Goal: Contribute content: Add original content to the website for others to see

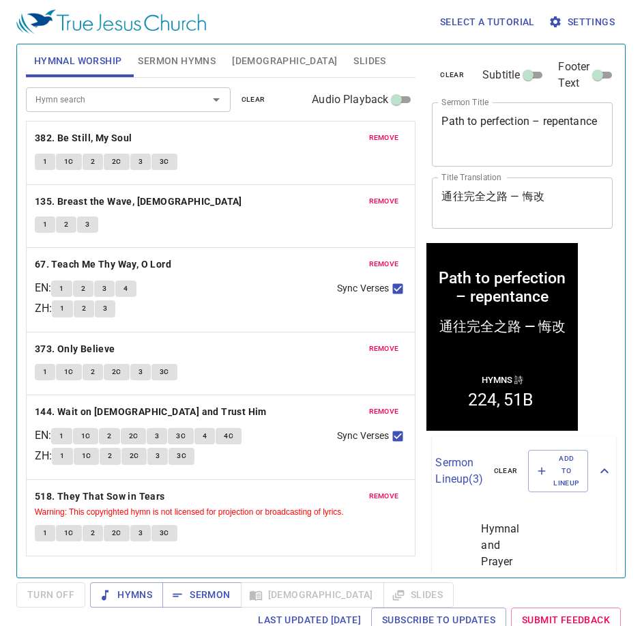
click at [384, 139] on span "remove" at bounding box center [384, 138] width 30 height 12
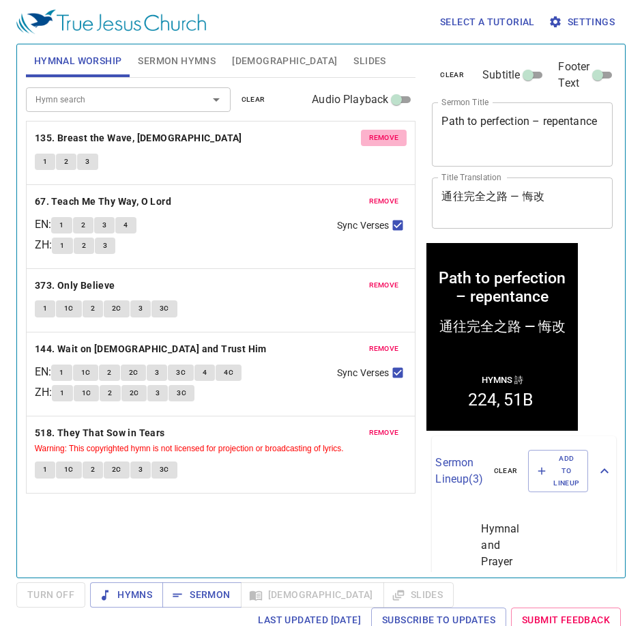
click at [384, 139] on span "remove" at bounding box center [384, 138] width 30 height 12
click at [384, 195] on span "remove" at bounding box center [384, 201] width 30 height 12
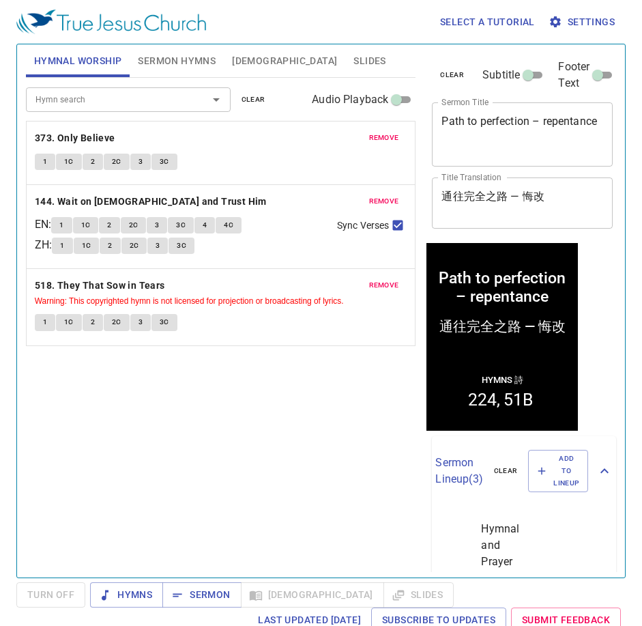
click at [384, 139] on span "remove" at bounding box center [384, 138] width 30 height 12
click at [384, 195] on span "remove" at bounding box center [384, 201] width 30 height 12
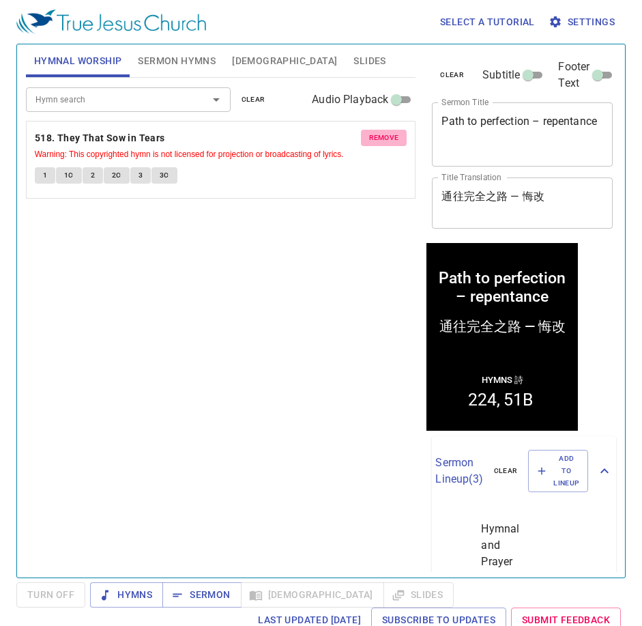
click at [384, 139] on span "remove" at bounding box center [384, 138] width 30 height 12
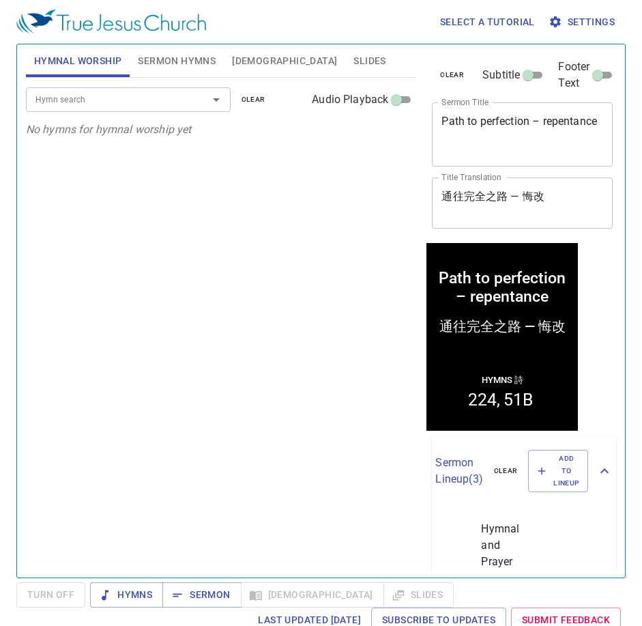
click at [188, 61] on span "Sermon Hymns" at bounding box center [177, 61] width 78 height 17
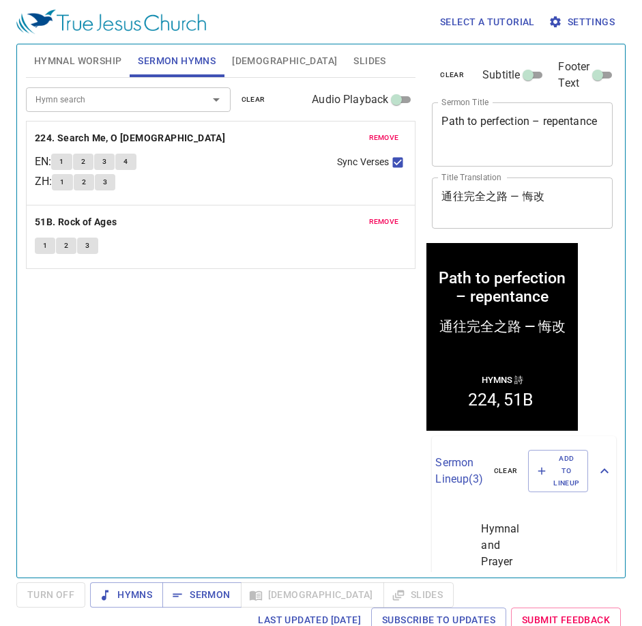
click at [383, 134] on span "remove" at bounding box center [384, 138] width 30 height 12
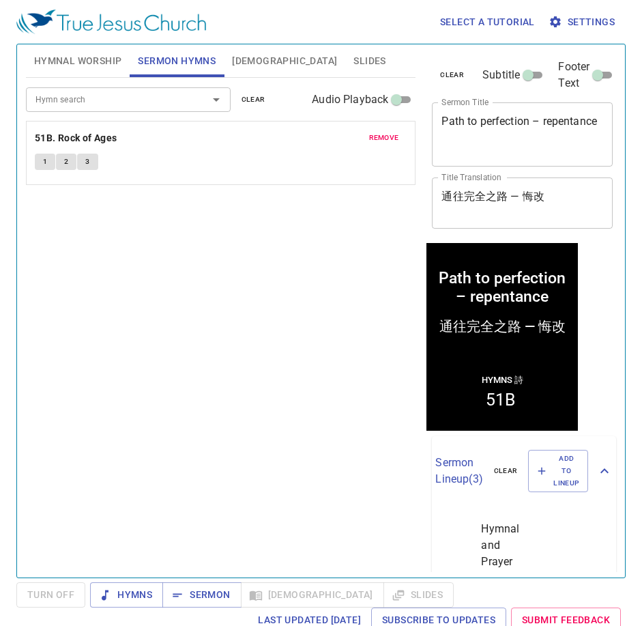
click at [383, 134] on span "remove" at bounding box center [384, 138] width 30 height 12
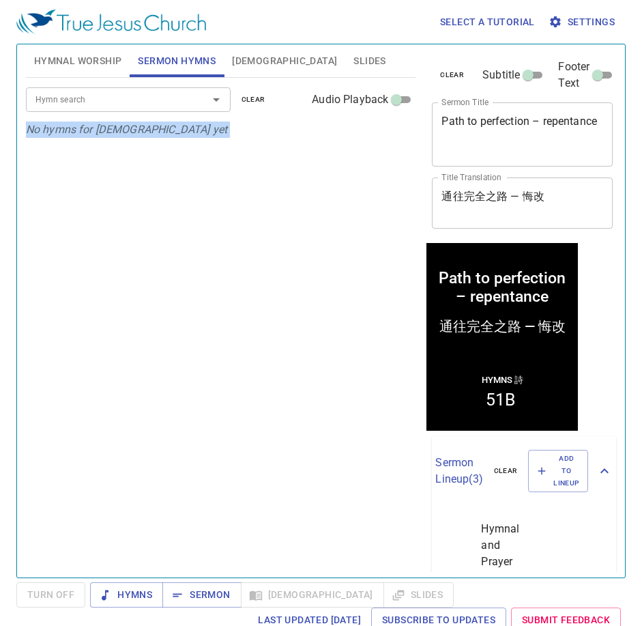
click at [383, 134] on p "No hymns for sermon yet" at bounding box center [221, 129] width 390 height 16
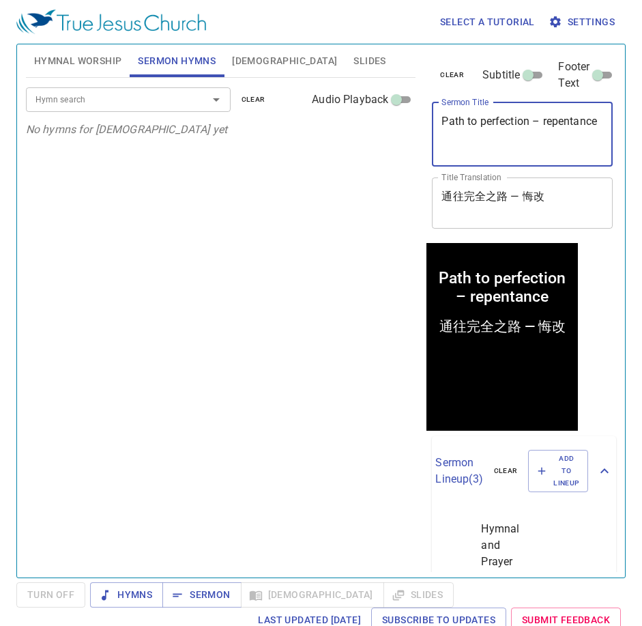
drag, startPoint x: 555, startPoint y: 140, endPoint x: 433, endPoint y: 114, distance: 125.5
click at [433, 114] on div "Path to perfection – repentance x Sermon Title" at bounding box center [522, 134] width 181 height 64
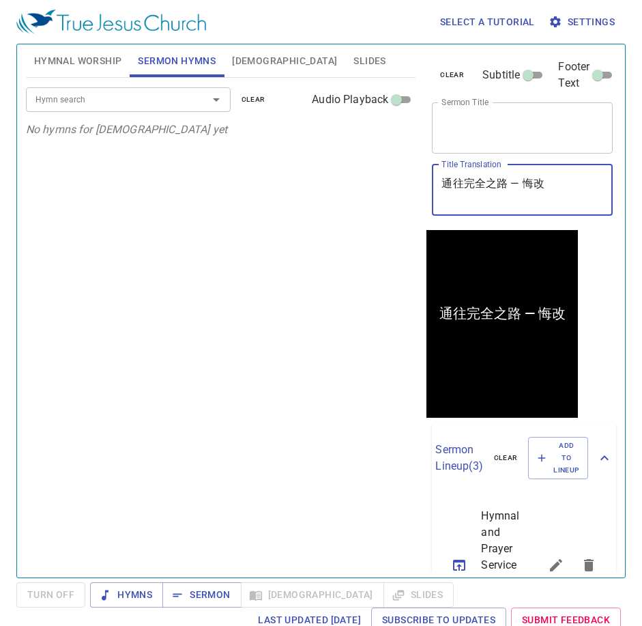
drag, startPoint x: 577, startPoint y: 195, endPoint x: 429, endPoint y: 189, distance: 148.2
click at [429, 189] on div "clear Subtitle Footer Text Sermon Title x Sermon Title Title Translation 通往完全之路…" at bounding box center [521, 137] width 190 height 186
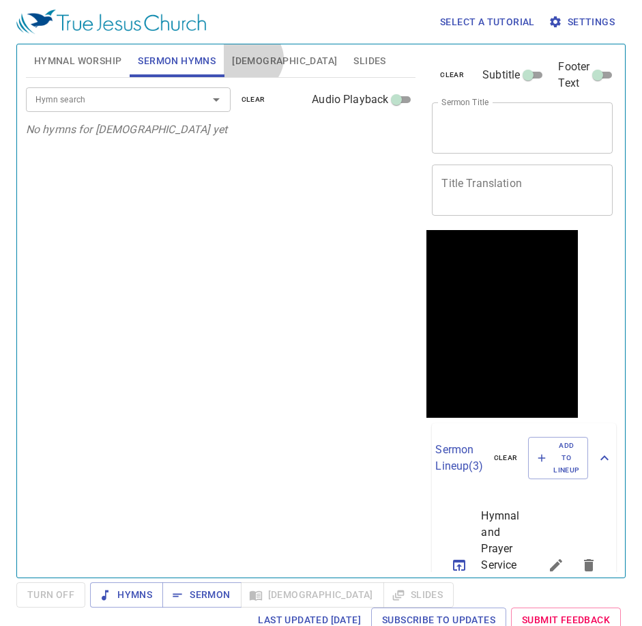
click at [251, 59] on span "[DEMOGRAPHIC_DATA]" at bounding box center [284, 61] width 105 height 17
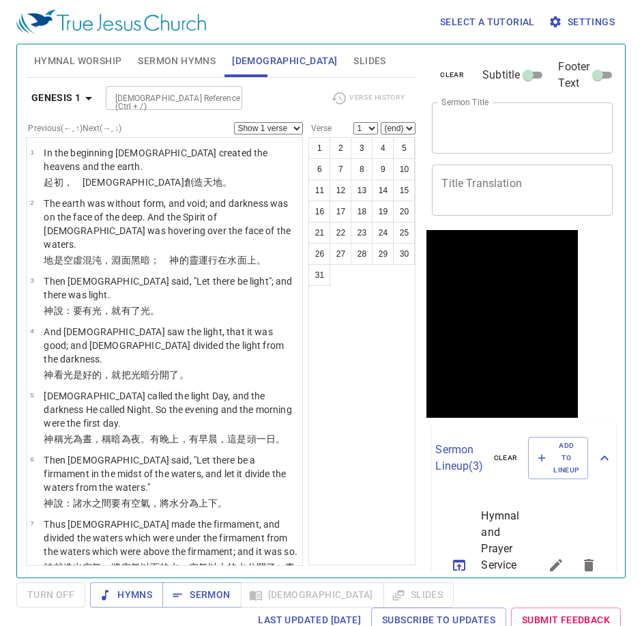
click at [199, 98] on input "[DEMOGRAPHIC_DATA] Reference (Ctrl + /)" at bounding box center [163, 98] width 106 height 16
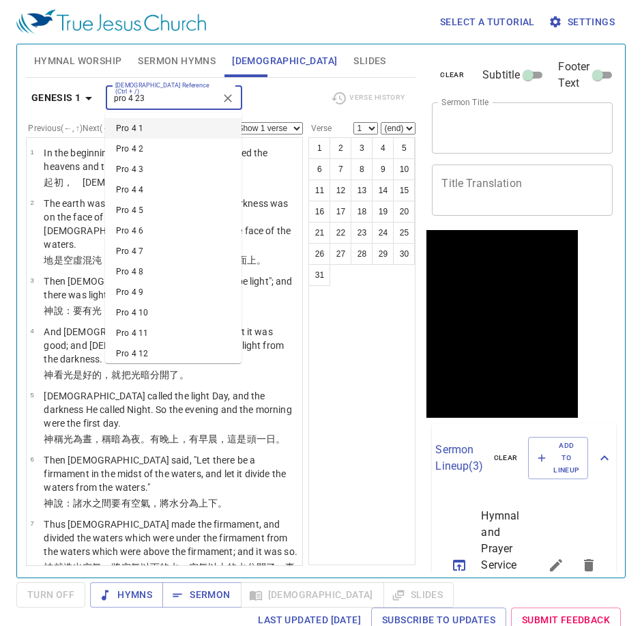
type input "pro 4 23"
select select "23"
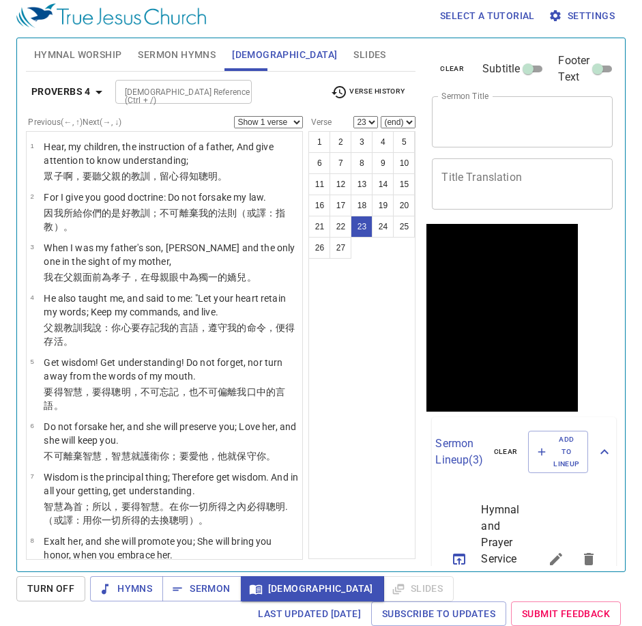
scroll to position [989, 0]
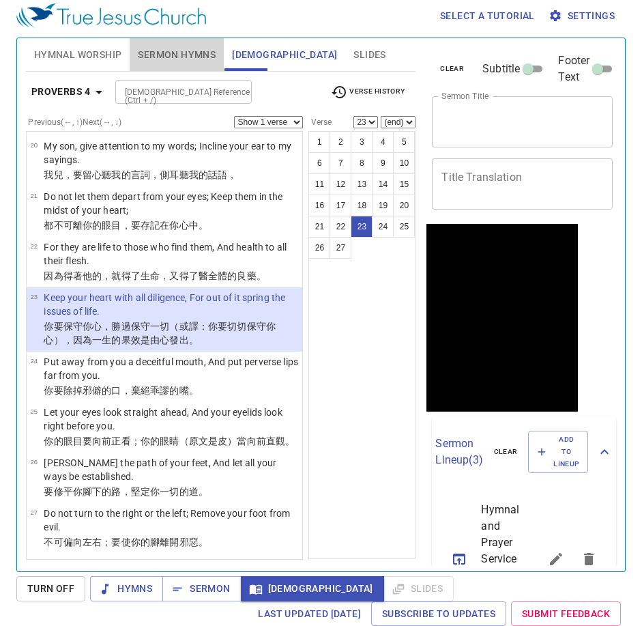
click at [175, 54] on span "Sermon Hymns" at bounding box center [177, 54] width 78 height 17
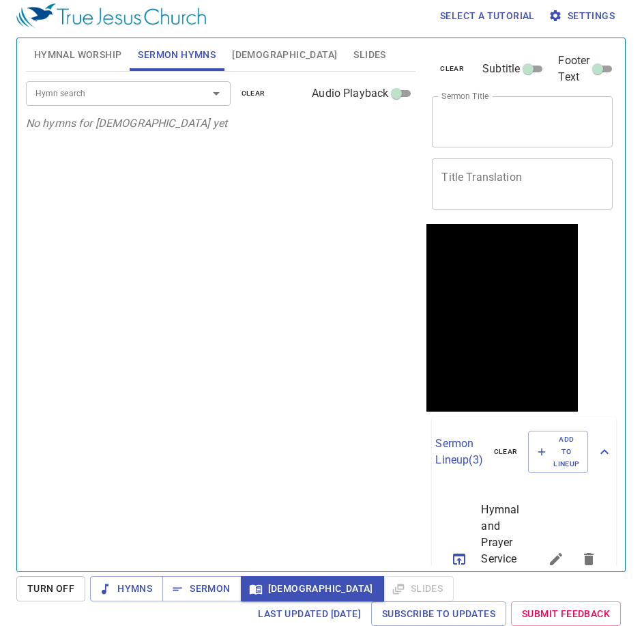
click at [177, 83] on div "Hymn search" at bounding box center [128, 93] width 205 height 24
click at [74, 51] on span "Hymnal Worship" at bounding box center [78, 54] width 88 height 17
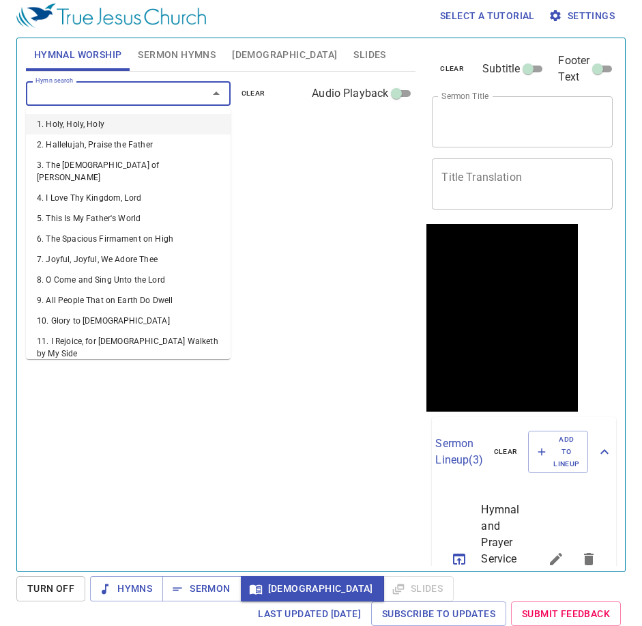
click at [98, 98] on input "Hymn search" at bounding box center [108, 93] width 156 height 16
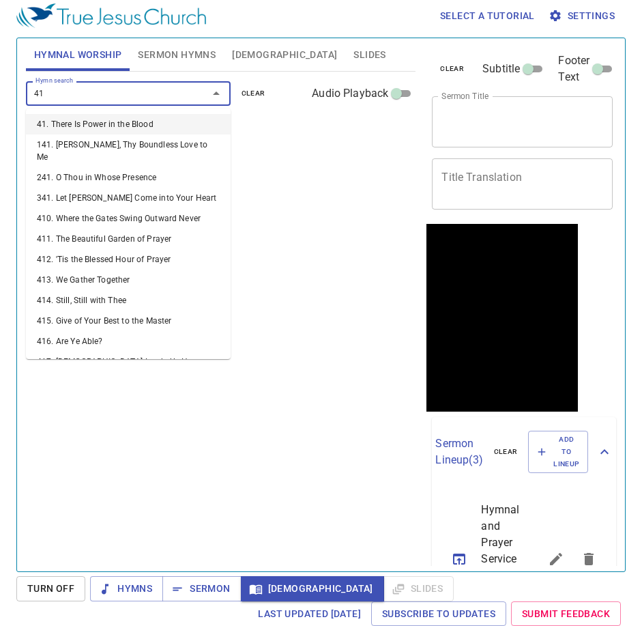
type input "416"
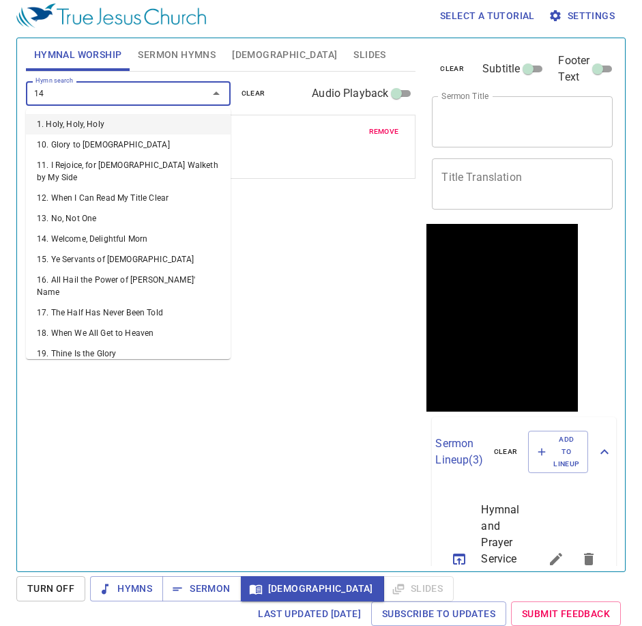
type input "144"
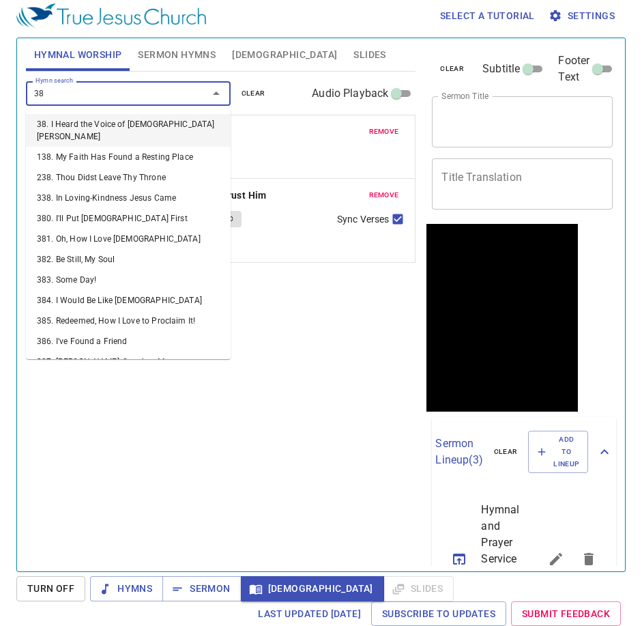
type input "388"
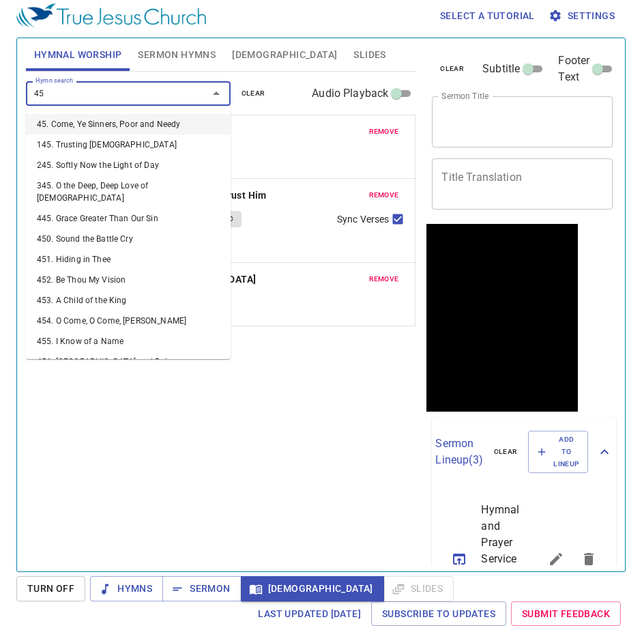
type input "453"
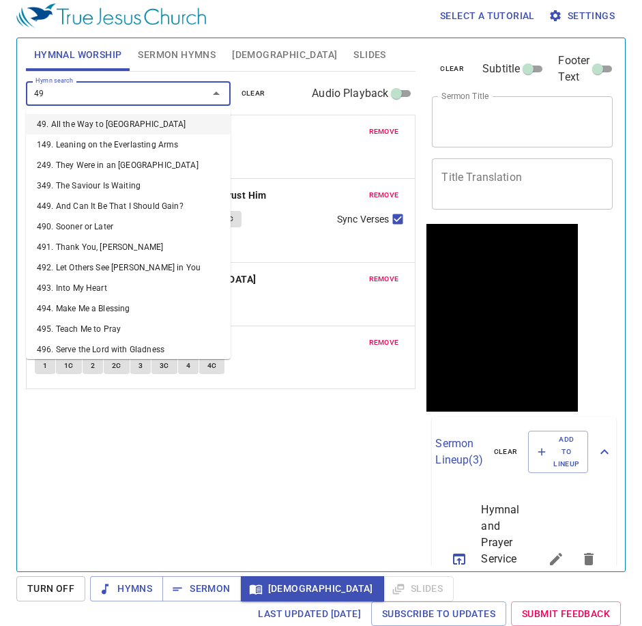
type input "491"
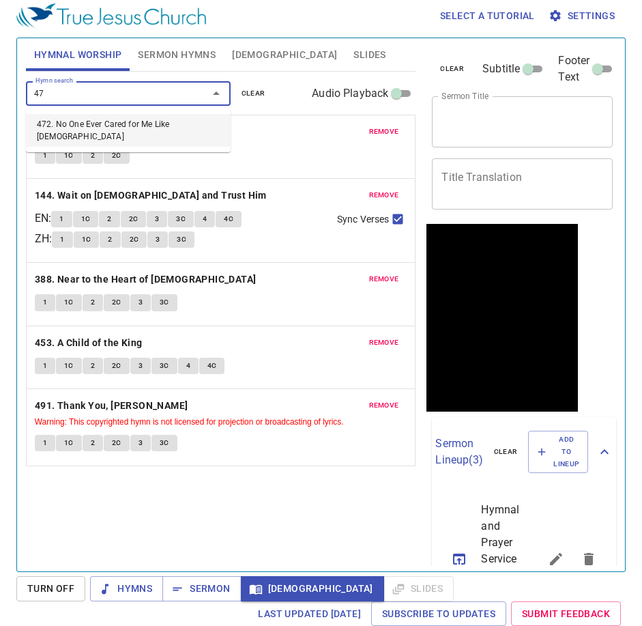
type input "472"
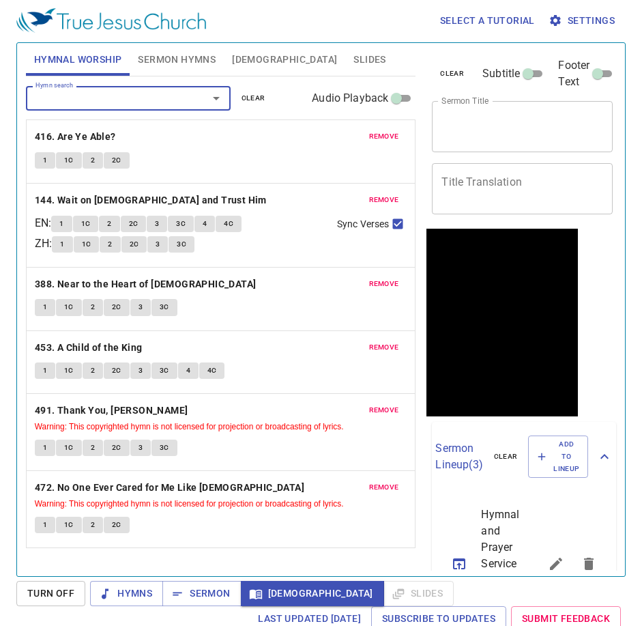
scroll to position [0, 0]
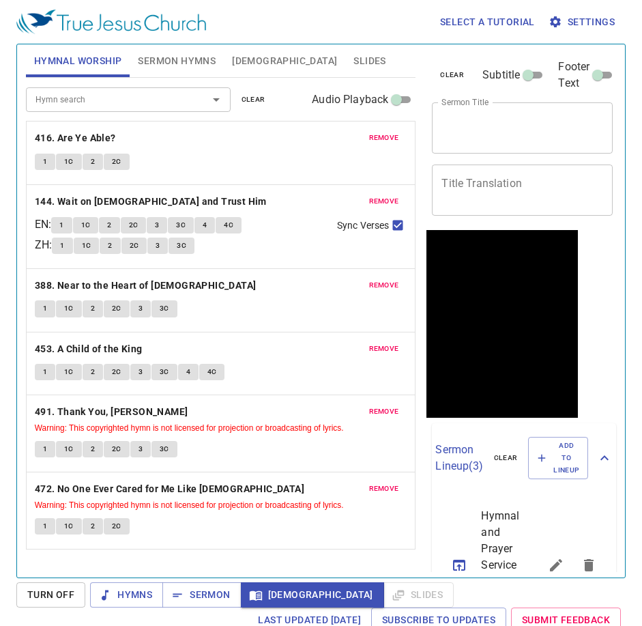
click at [174, 62] on span "Sermon Hymns" at bounding box center [177, 61] width 78 height 17
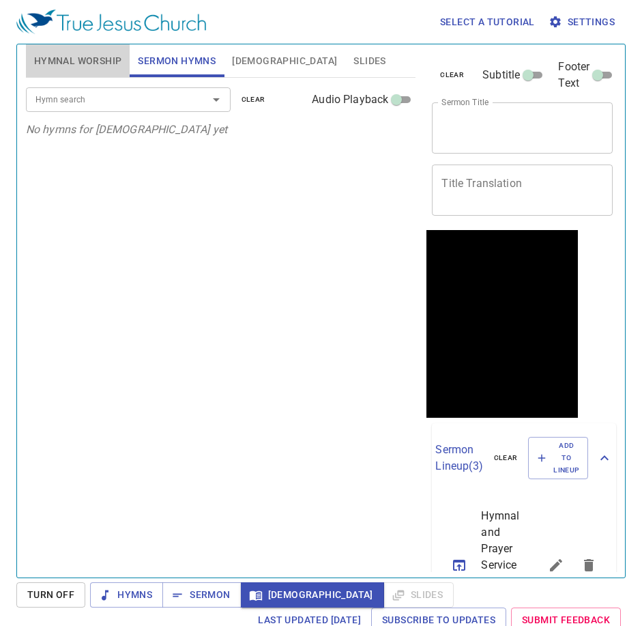
click at [98, 57] on span "Hymnal Worship" at bounding box center [78, 61] width 88 height 17
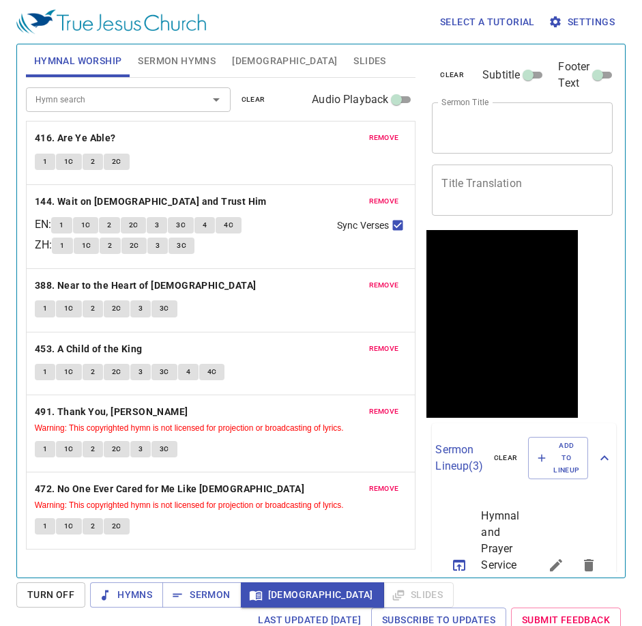
scroll to position [6, 0]
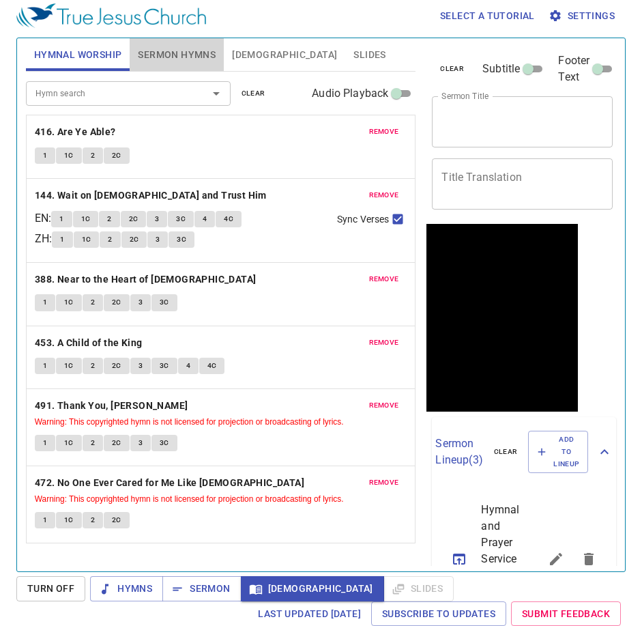
click at [177, 57] on span "Sermon Hymns" at bounding box center [177, 54] width 78 height 17
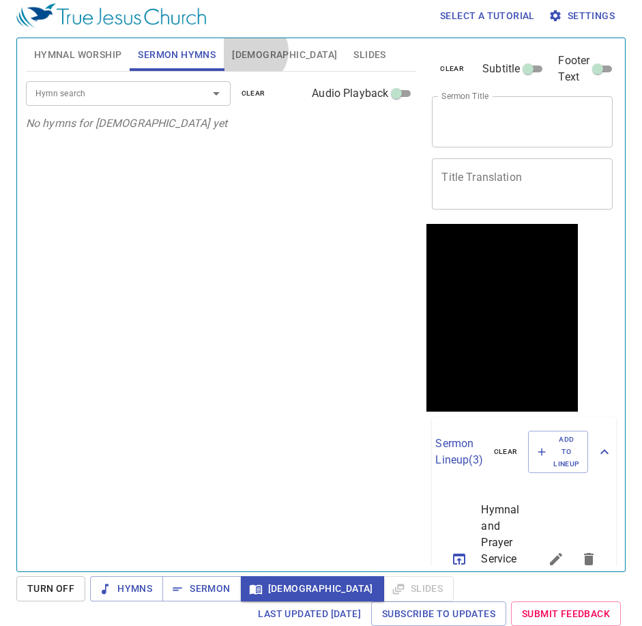
click at [253, 51] on span "[DEMOGRAPHIC_DATA]" at bounding box center [284, 54] width 105 height 17
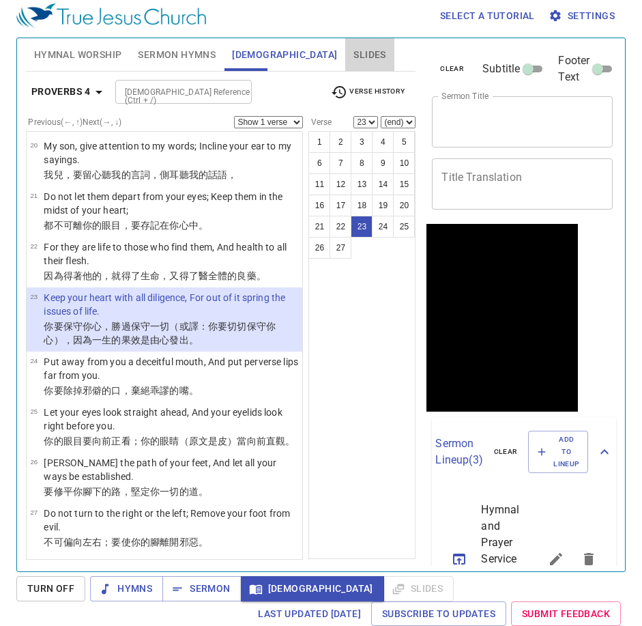
click at [353, 58] on span "Slides" at bounding box center [369, 54] width 32 height 17
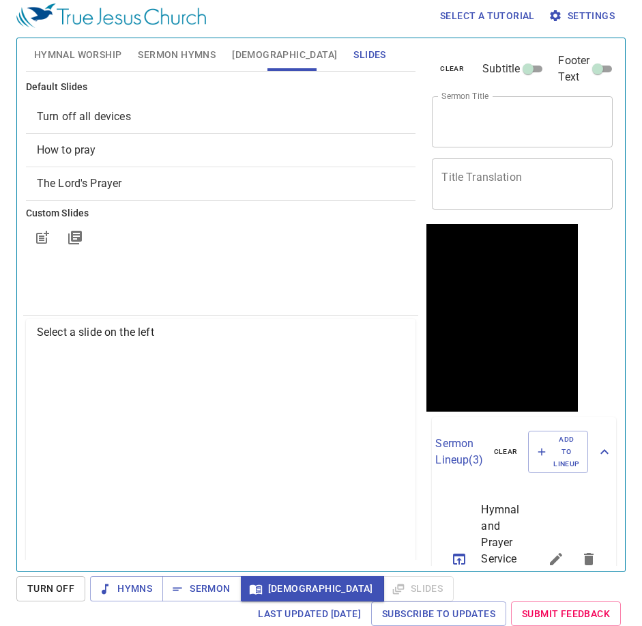
click at [151, 53] on span "Sermon Hymns" at bounding box center [177, 54] width 78 height 17
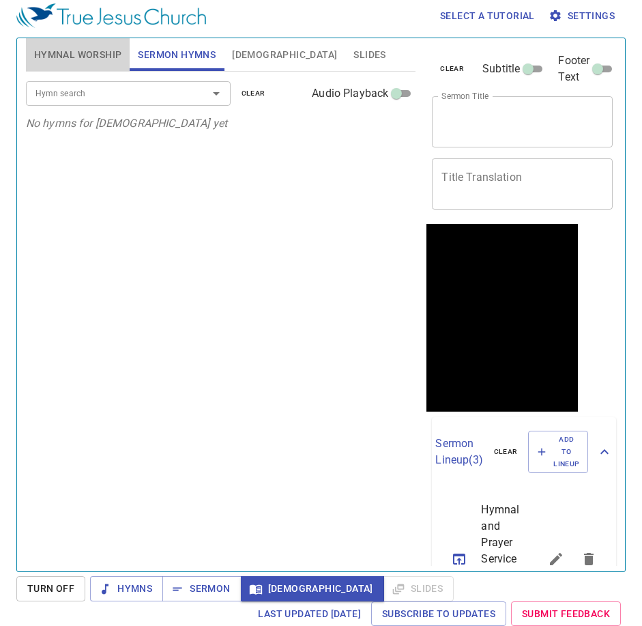
click at [111, 54] on span "Hymnal Worship" at bounding box center [78, 54] width 88 height 17
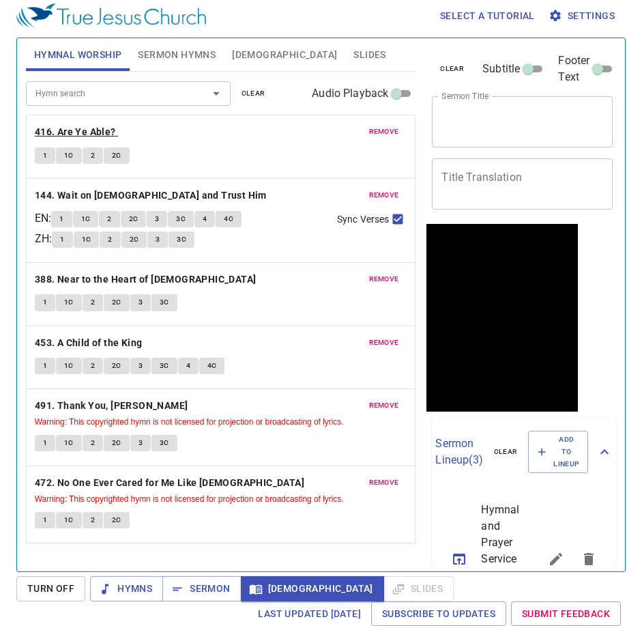
click at [83, 130] on b "416. Are Ye Able?" at bounding box center [75, 132] width 81 height 17
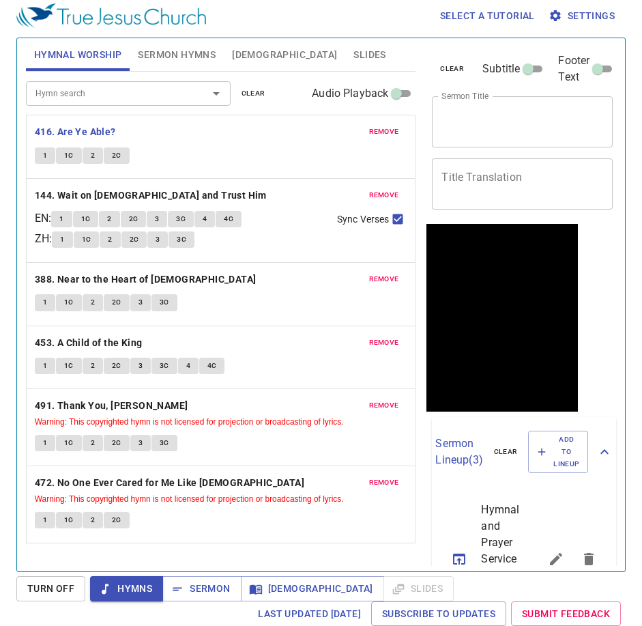
click at [43, 153] on span "1" at bounding box center [45, 155] width 4 height 12
click at [70, 158] on span "1C" at bounding box center [69, 155] width 10 height 12
click at [86, 154] on button "2" at bounding box center [93, 155] width 20 height 16
click at [114, 158] on span "2C" at bounding box center [117, 155] width 10 height 12
click at [115, 187] on b "144. Wait on [DEMOGRAPHIC_DATA] and Trust Him" at bounding box center [151, 195] width 232 height 17
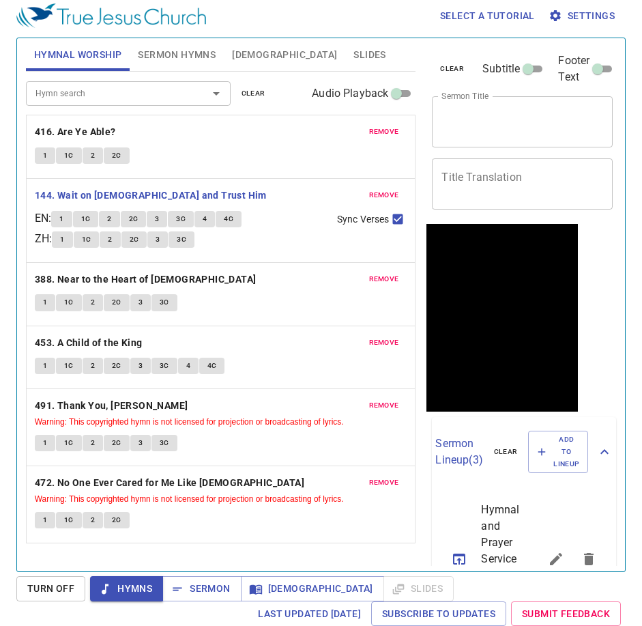
click at [63, 216] on span "1" at bounding box center [61, 219] width 4 height 12
click at [86, 218] on button "1C" at bounding box center [86, 219] width 26 height 16
click at [111, 220] on span "2" at bounding box center [109, 219] width 4 height 12
click at [143, 217] on button "2C" at bounding box center [134, 219] width 26 height 16
click at [165, 220] on button "3" at bounding box center [157, 219] width 20 height 16
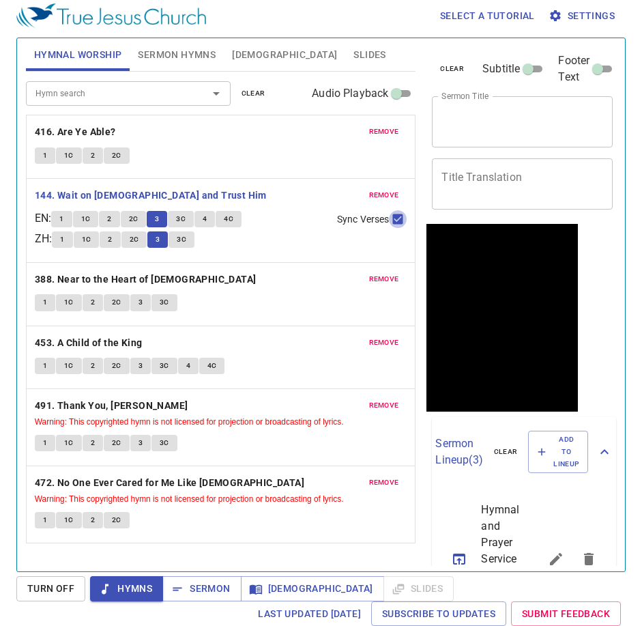
click at [394, 218] on input "Sync Verses" at bounding box center [398, 222] width 18 height 18
click at [398, 218] on input "Sync Verses" at bounding box center [398, 222] width 18 height 18
checkbox input "true"
click at [192, 218] on button "3C" at bounding box center [181, 219] width 26 height 16
click at [517, 108] on div "x Sermon Title" at bounding box center [522, 121] width 181 height 51
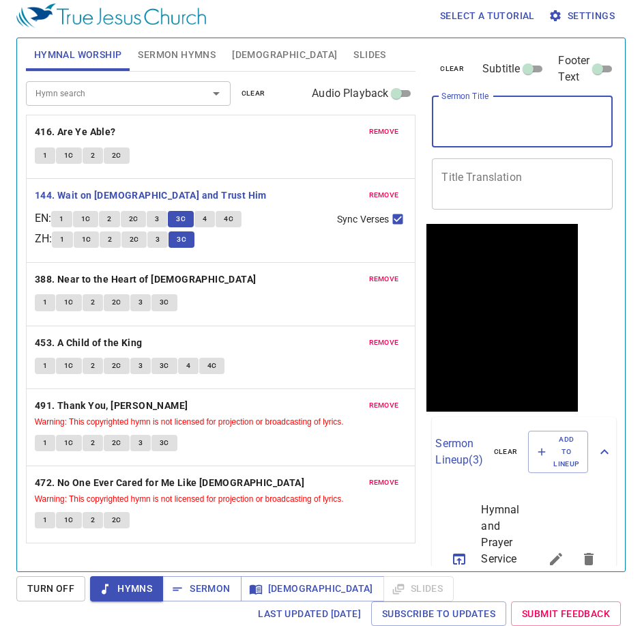
paste textarea "Conditions of the 7 [DEMOGRAPHIC_DATA] - [GEOGRAPHIC_DATA][DEMOGRAPHIC_DATA]"
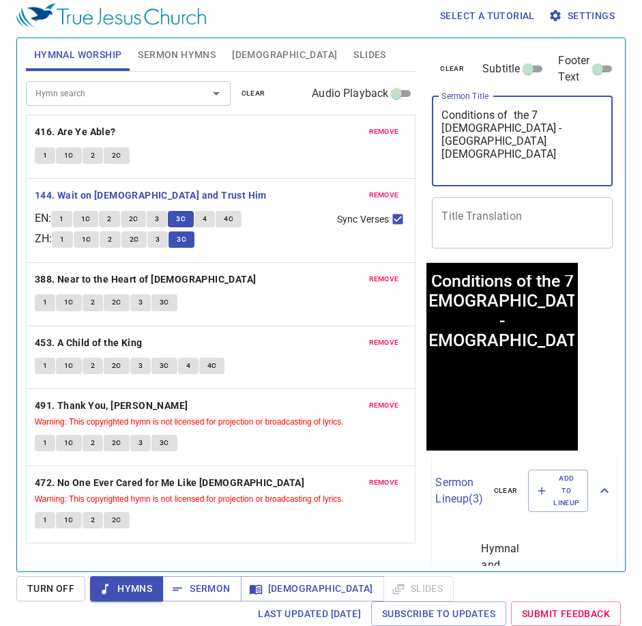
type textarea "Conditions of the 7 [DEMOGRAPHIC_DATA] - [GEOGRAPHIC_DATA][DEMOGRAPHIC_DATA]"
click at [473, 229] on textarea "Title Translation" at bounding box center [522, 222] width 162 height 26
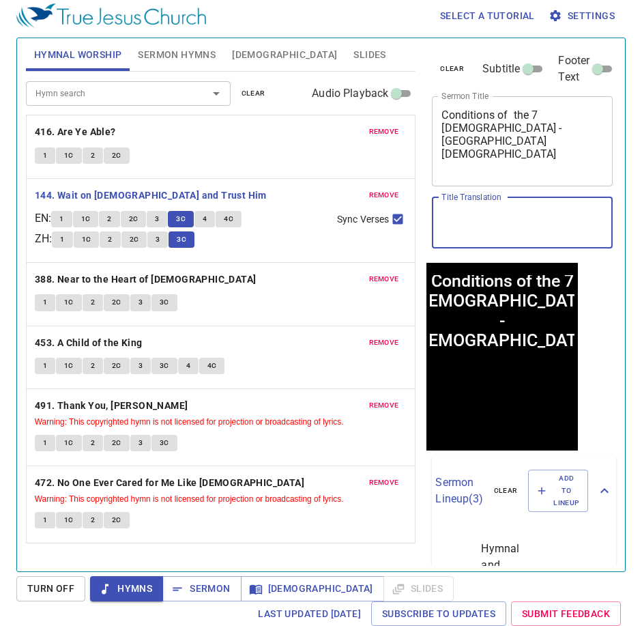
paste textarea "[DEMOGRAPHIC_DATA]狀況 - 以[DEMOGRAPHIC_DATA] (B)"
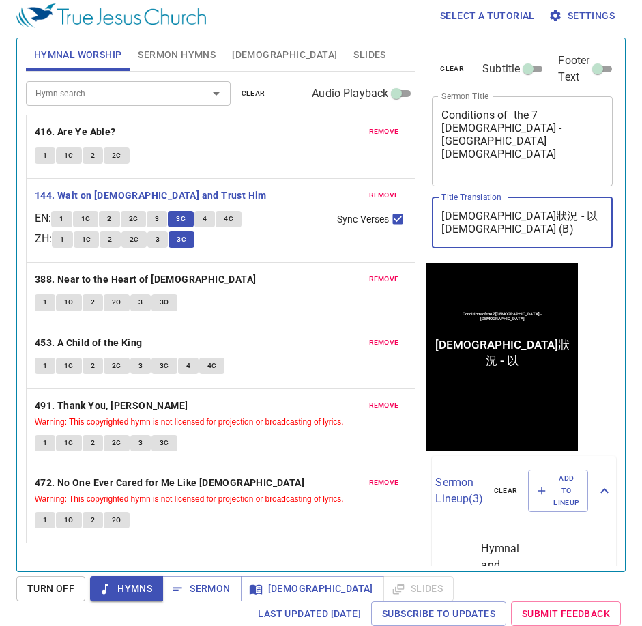
type textarea "[DEMOGRAPHIC_DATA]狀況 - 以[DEMOGRAPHIC_DATA] (B)"
click at [538, 154] on textarea "Conditions of the 7 [DEMOGRAPHIC_DATA] - [GEOGRAPHIC_DATA][DEMOGRAPHIC_DATA]" at bounding box center [522, 140] width 162 height 65
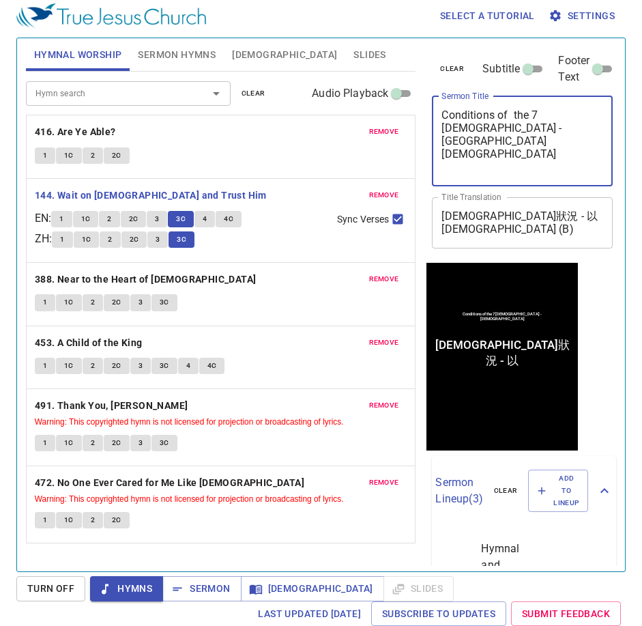
click at [456, 127] on textarea "Conditions of the 7 [DEMOGRAPHIC_DATA] - [GEOGRAPHIC_DATA][DEMOGRAPHIC_DATA]" at bounding box center [522, 140] width 162 height 65
click at [433, 127] on div "Conditions of the 7 churches - Ephesus church x Sermon Title" at bounding box center [522, 141] width 181 height 90
click at [444, 125] on textarea "Conditions of the 7 [DEMOGRAPHIC_DATA] - [GEOGRAPHIC_DATA][DEMOGRAPHIC_DATA]" at bounding box center [522, 140] width 162 height 65
click at [396, 220] on input "Sync Verses" at bounding box center [398, 222] width 18 height 18
checkbox input "false"
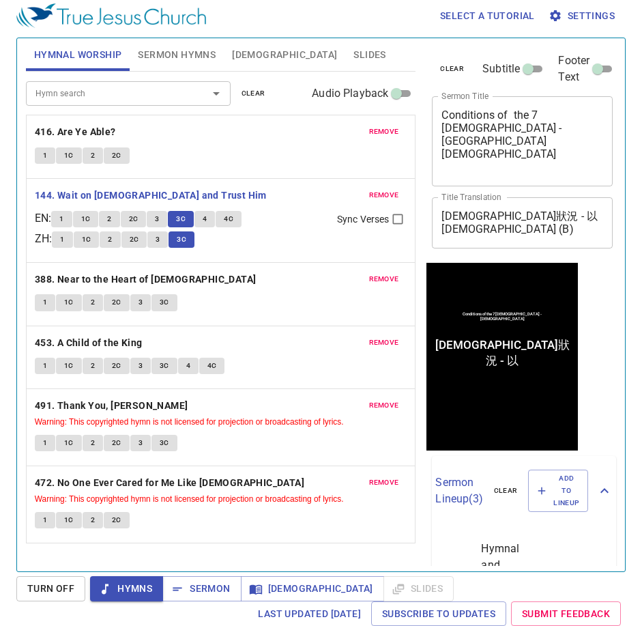
click at [203, 228] on div "1 1C 2 2C 3 3C 4 4C" at bounding box center [188, 221] width 275 height 20
click at [207, 218] on button "4" at bounding box center [204, 219] width 20 height 16
click at [63, 244] on button "1" at bounding box center [62, 239] width 20 height 16
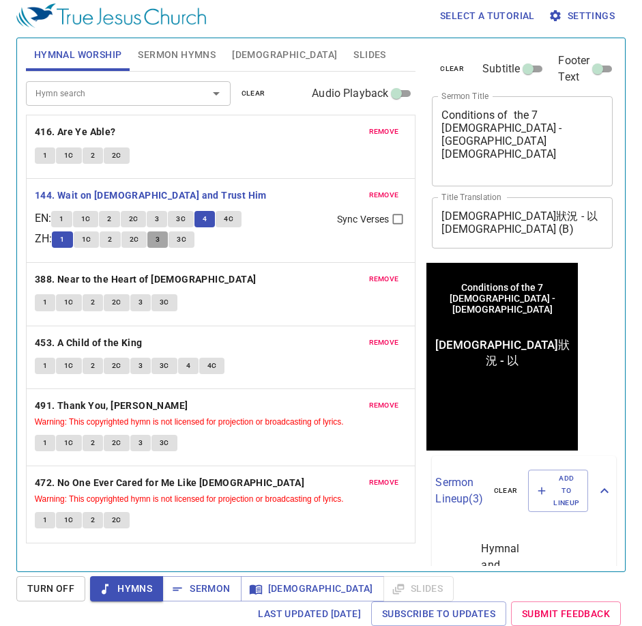
click at [156, 241] on button "3" at bounding box center [157, 239] width 20 height 16
click at [439, 128] on div "Conditions of the 7 churches - Ephesus church x Sermon Title" at bounding box center [522, 141] width 181 height 90
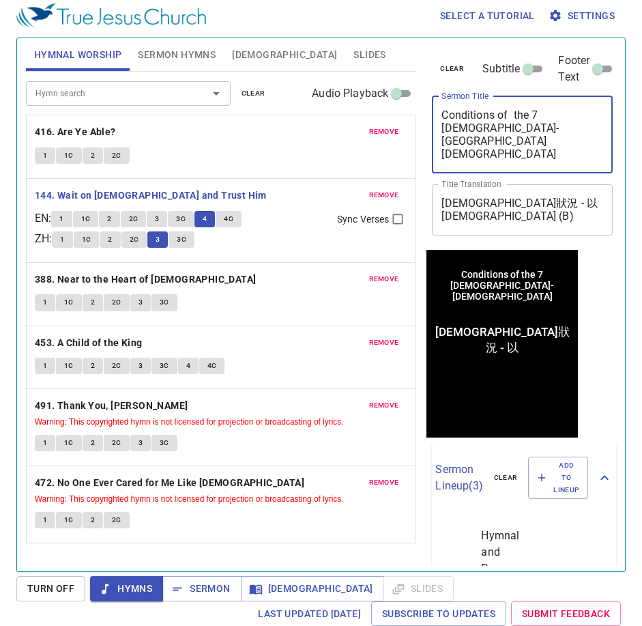
type textarea "Conditions of the 7 [DEMOGRAPHIC_DATA] - [GEOGRAPHIC_DATA][DEMOGRAPHIC_DATA]"
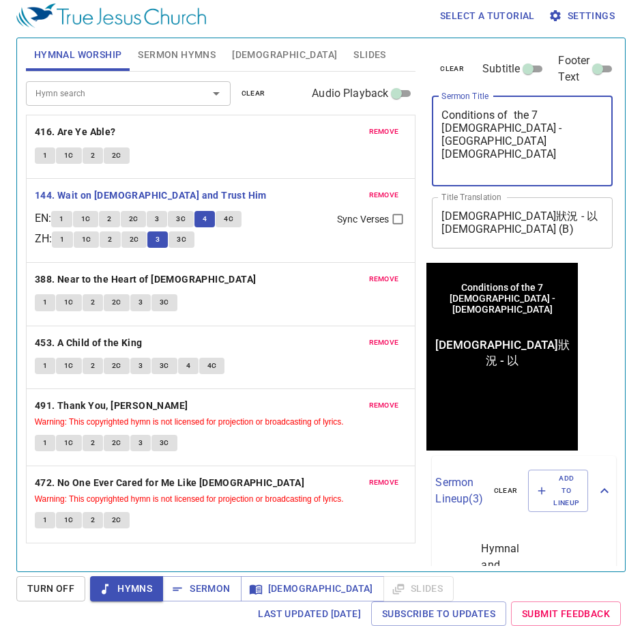
click at [239, 217] on button "4C" at bounding box center [229, 219] width 26 height 16
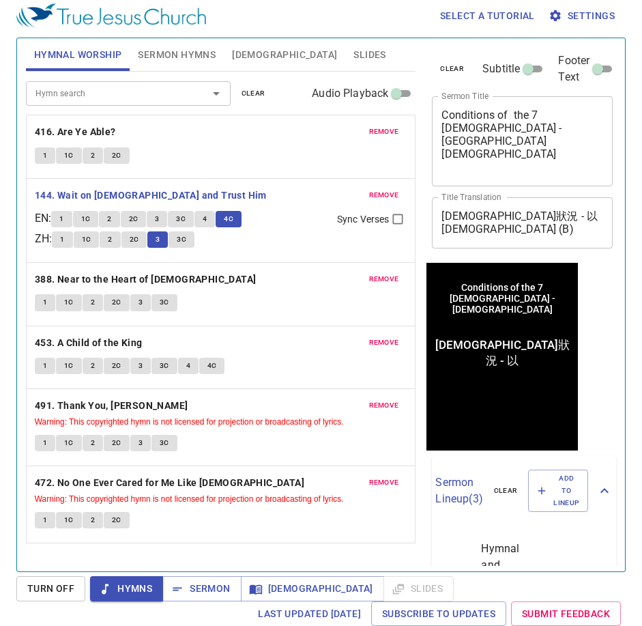
click at [186, 233] on span "3C" at bounding box center [182, 239] width 10 height 12
click at [99, 278] on b "388. Near to the Heart of [DEMOGRAPHIC_DATA]" at bounding box center [146, 279] width 222 height 17
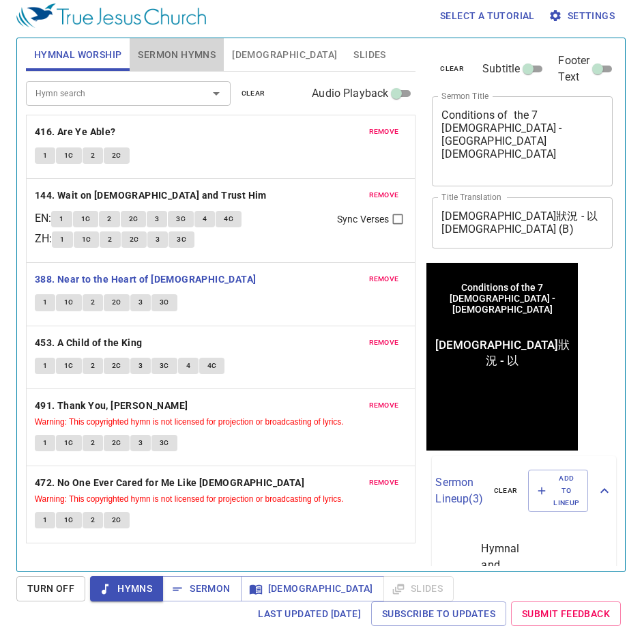
click at [188, 46] on span "Sermon Hymns" at bounding box center [177, 54] width 78 height 17
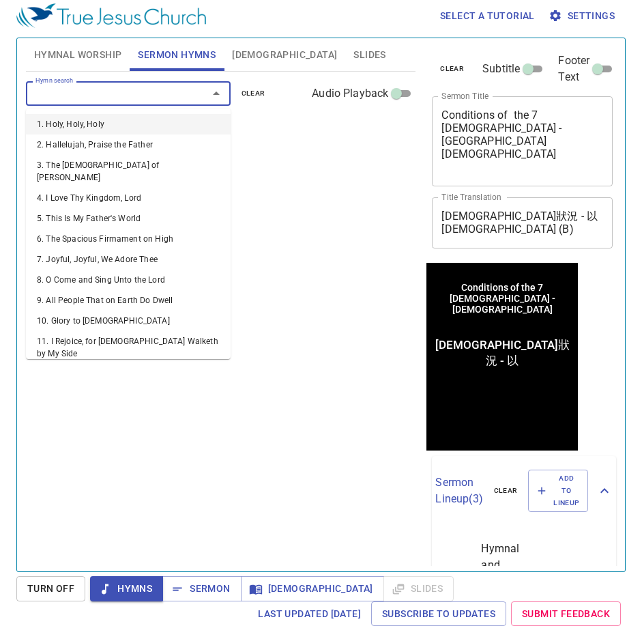
click at [117, 95] on input "Hymn search" at bounding box center [108, 93] width 156 height 16
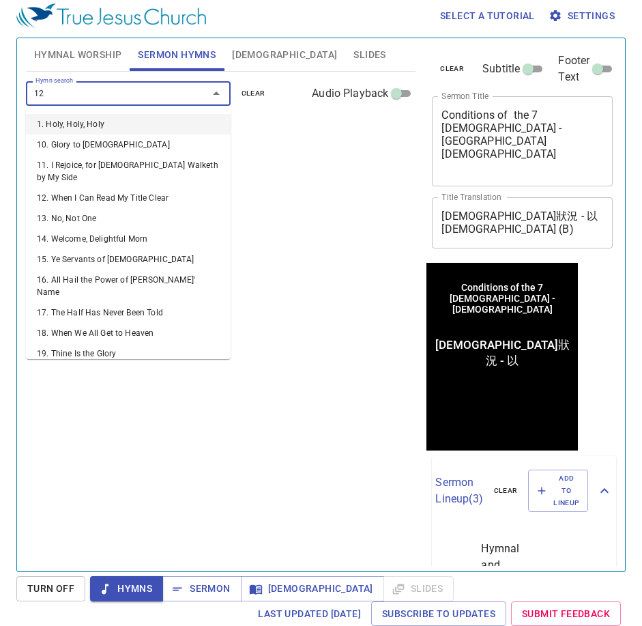
type input "126"
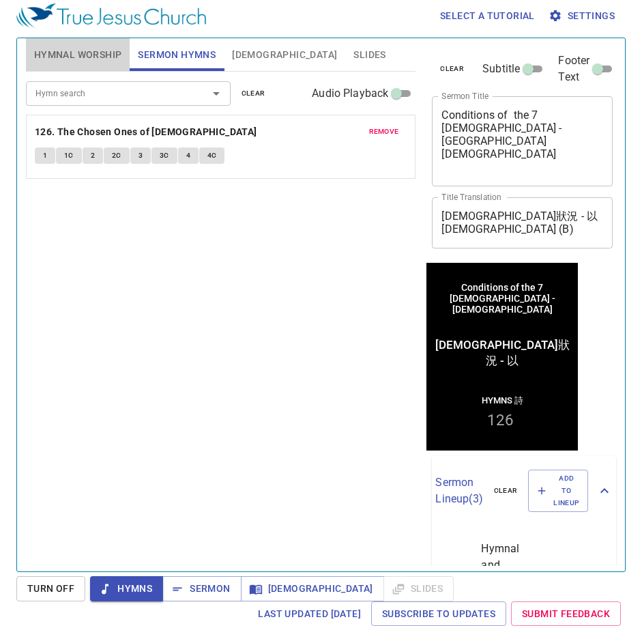
click at [103, 51] on span "Hymnal Worship" at bounding box center [78, 54] width 88 height 17
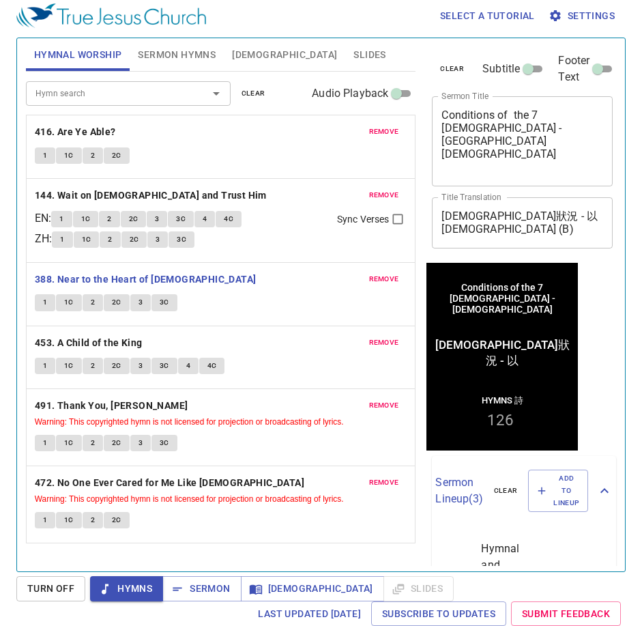
click at [47, 304] on span "1" at bounding box center [45, 302] width 4 height 12
click at [160, 51] on span "Sermon Hymns" at bounding box center [177, 54] width 78 height 17
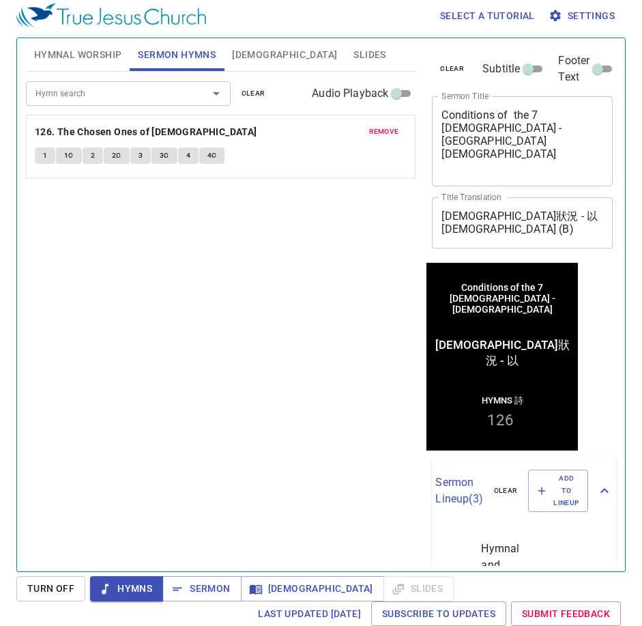
click at [141, 102] on div "Hymn search" at bounding box center [128, 93] width 205 height 24
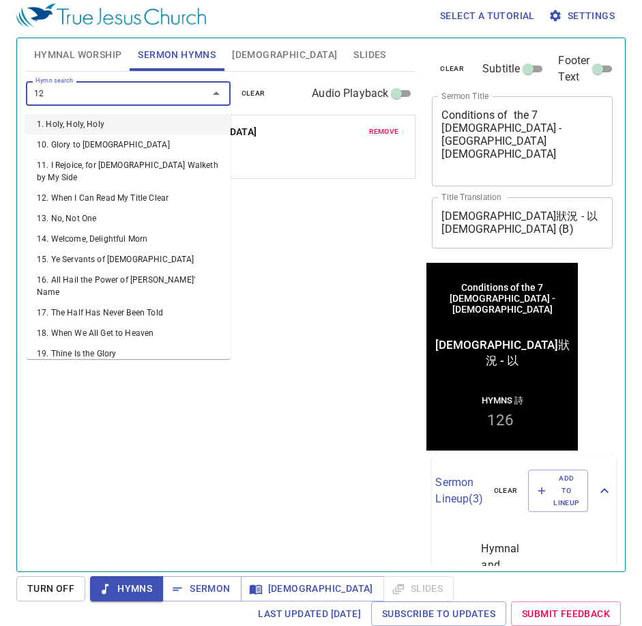
type input "127"
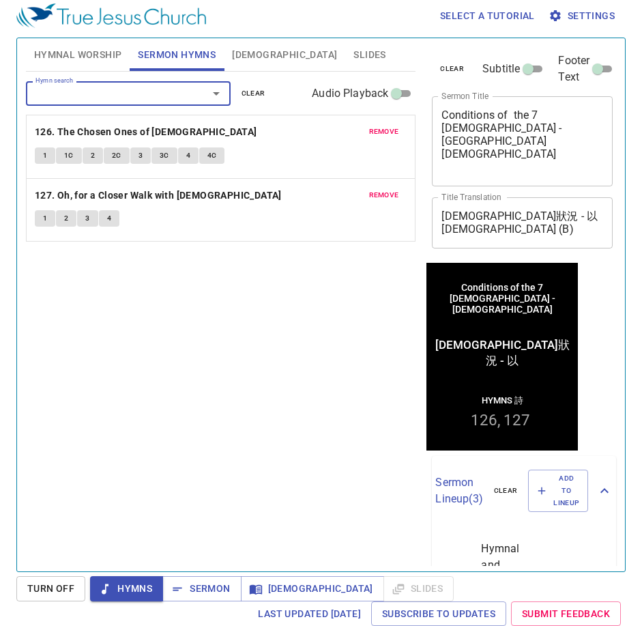
click at [89, 52] on span "Hymnal Worship" at bounding box center [78, 54] width 88 height 17
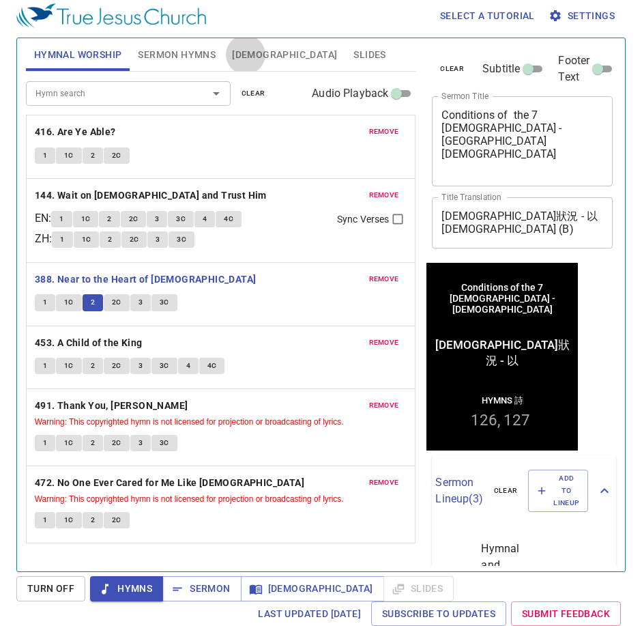
click at [117, 304] on span "2C" at bounding box center [117, 302] width 10 height 12
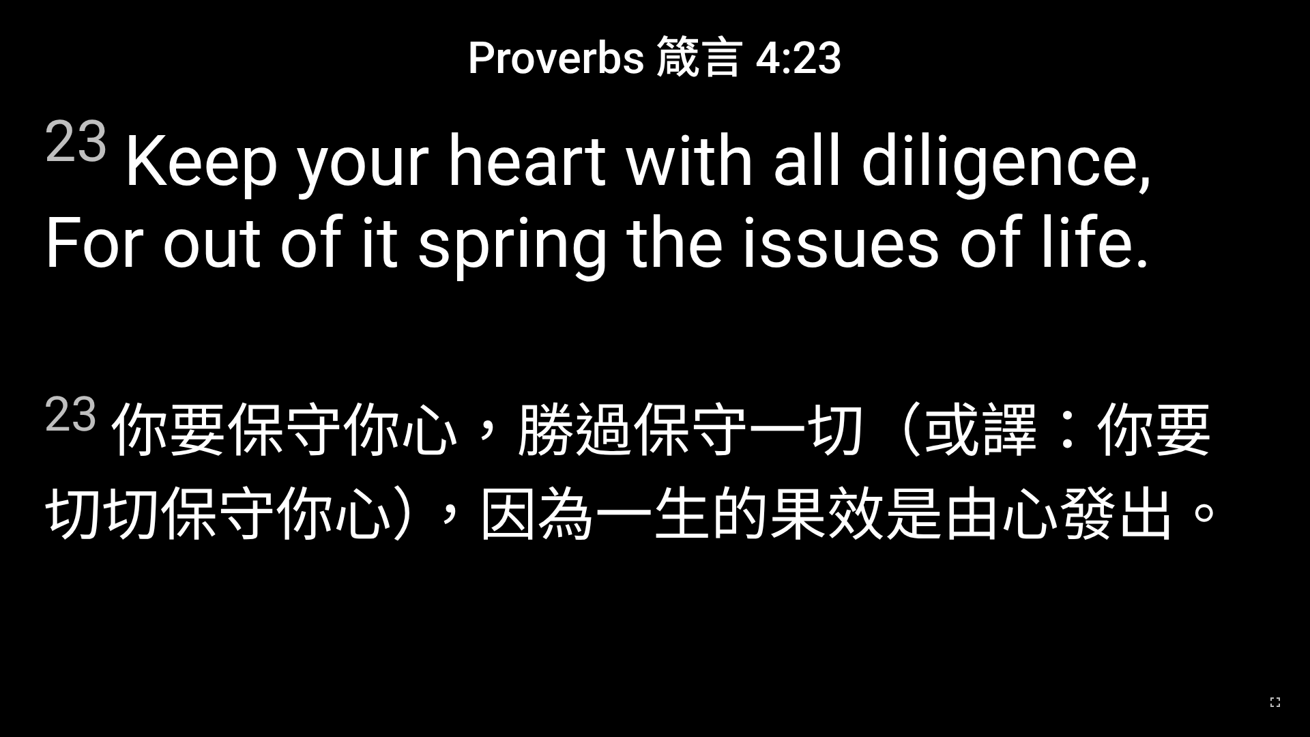
click at [177, 336] on div "23 Keep your heart with all diligence, For out of it spring the issues of life." at bounding box center [654, 230] width 1281 height 276
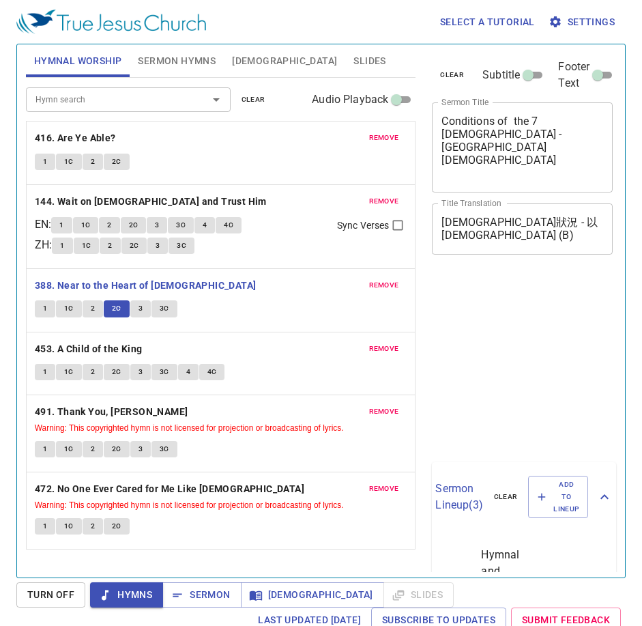
scroll to position [6, 0]
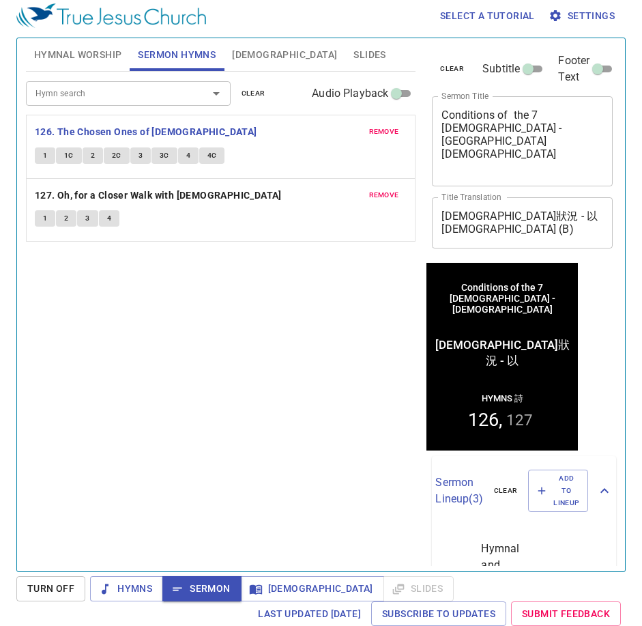
scroll to position [6, 0]
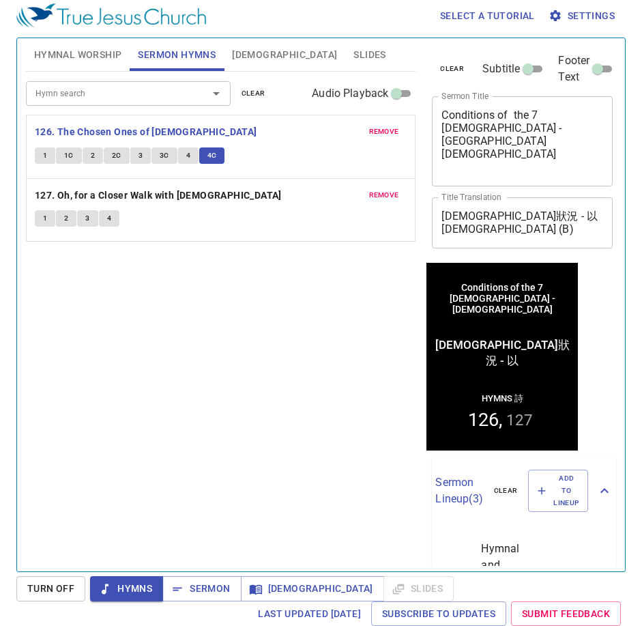
scroll to position [6, 0]
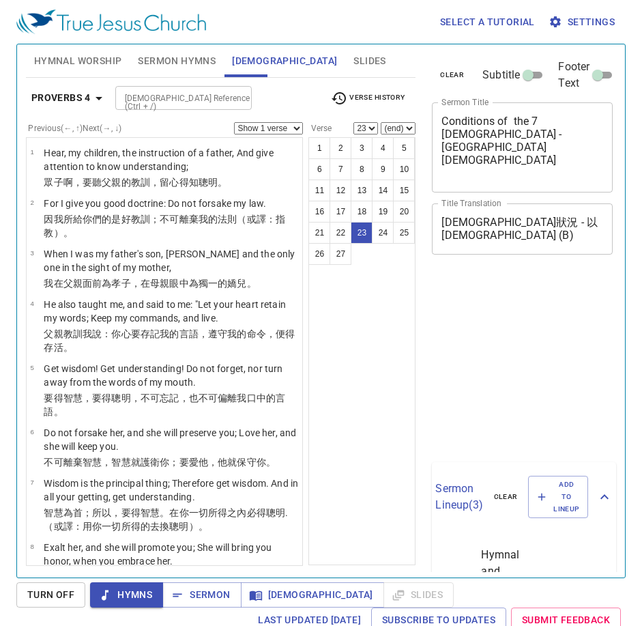
select select "23"
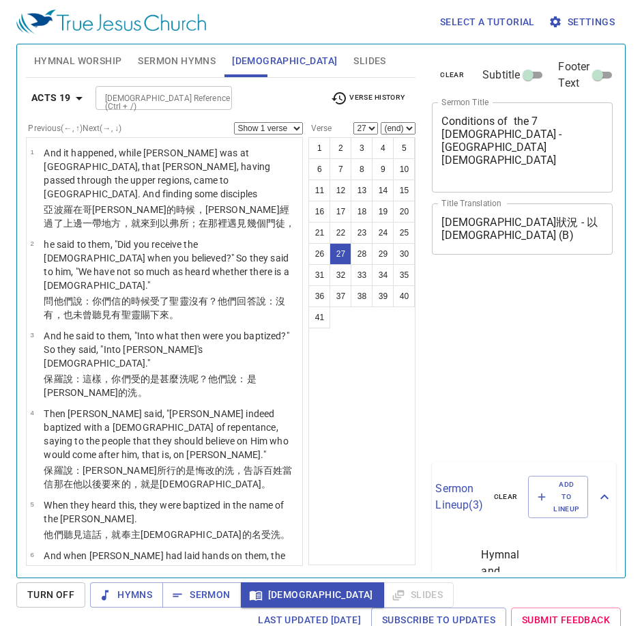
select select "27"
